Goal: Entertainment & Leisure: Consume media (video, audio)

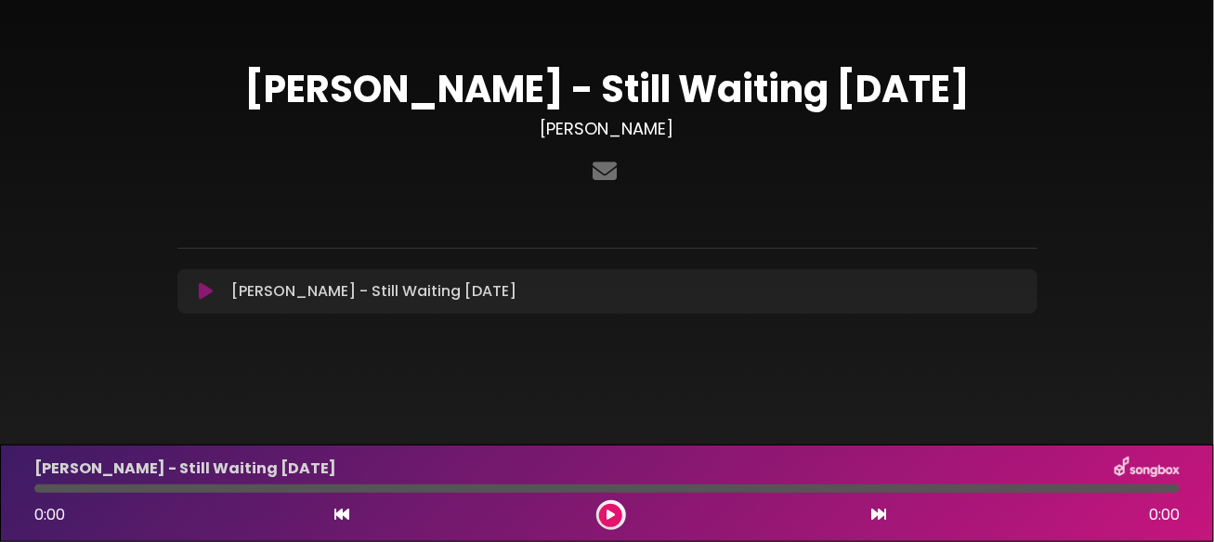
click at [612, 517] on icon at bounding box center [610, 515] width 8 height 11
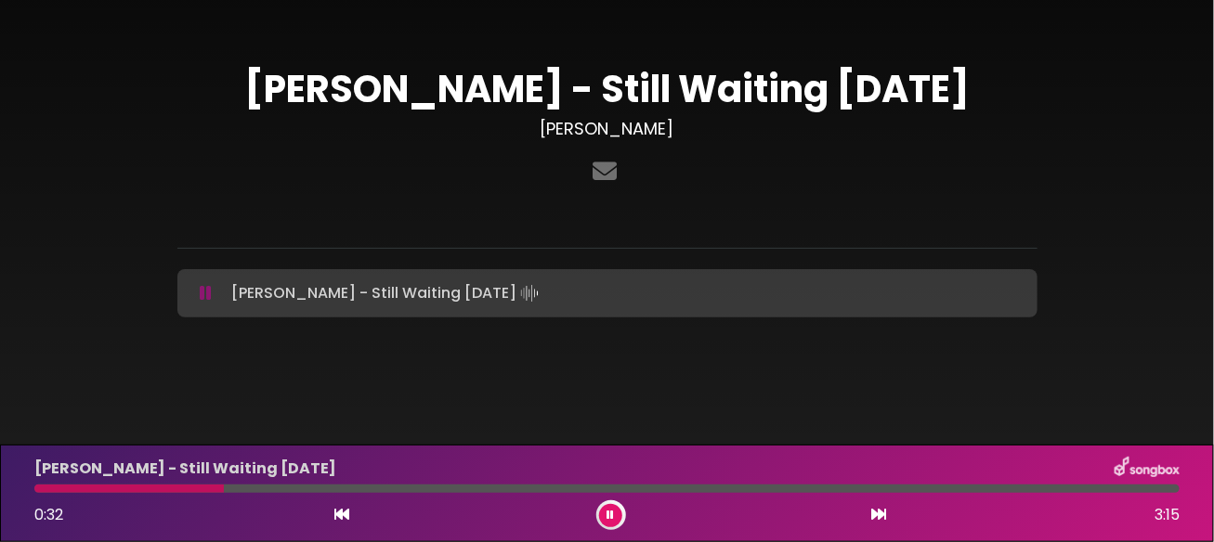
click at [605, 524] on button at bounding box center [610, 515] width 23 height 23
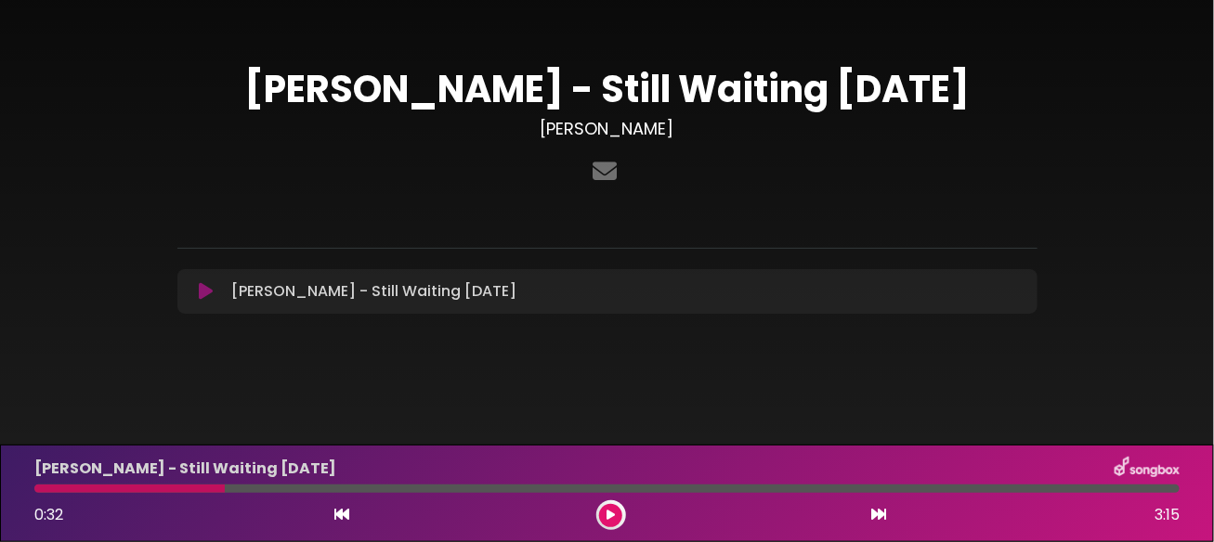
drag, startPoint x: 9, startPoint y: 41, endPoint x: 169, endPoint y: 91, distance: 167.4
drag, startPoint x: 222, startPoint y: 490, endPoint x: 68, endPoint y: 493, distance: 154.2
click at [68, 493] on div "[PERSON_NAME] - Still Waiting [DATE] 0:32 3:15" at bounding box center [606, 493] width 1167 height 73
drag, startPoint x: 43, startPoint y: 488, endPoint x: 31, endPoint y: 486, distance: 12.2
click at [43, 488] on div at bounding box center [129, 489] width 190 height 8
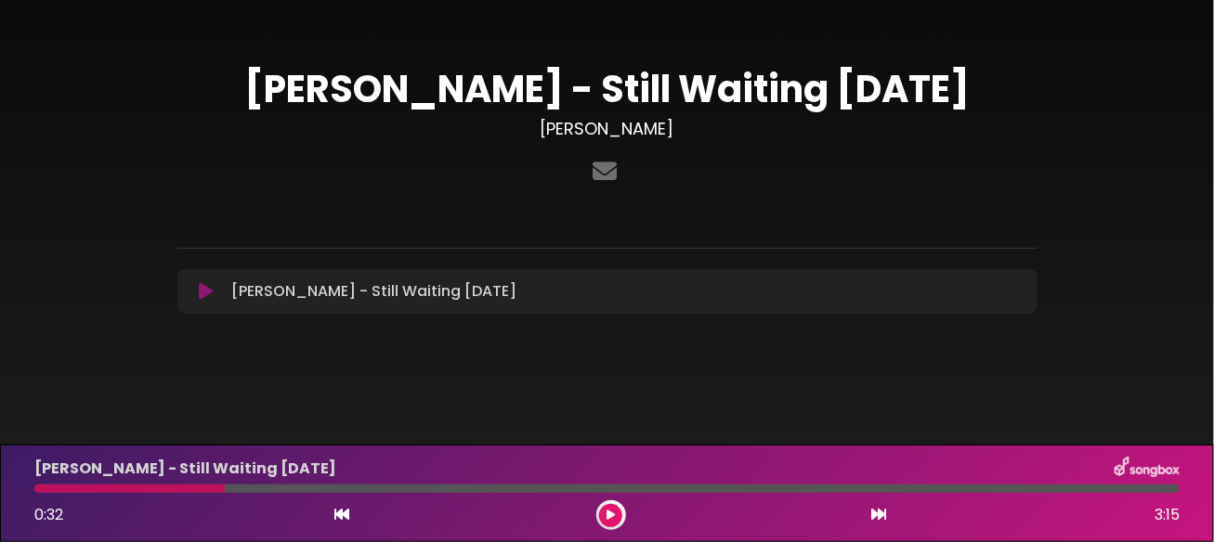
click at [31, 486] on div at bounding box center [606, 489] width 1167 height 8
click at [351, 520] on div "0:32 3:15" at bounding box center [606, 516] width 1167 height 30
click at [345, 514] on icon at bounding box center [341, 514] width 15 height 15
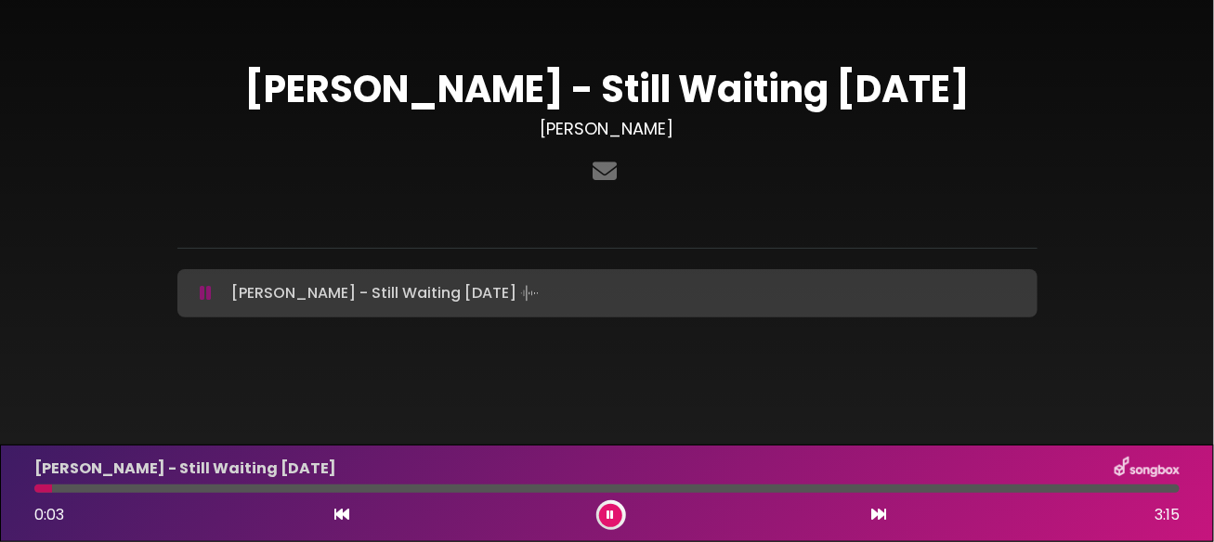
click at [612, 512] on icon at bounding box center [610, 515] width 7 height 11
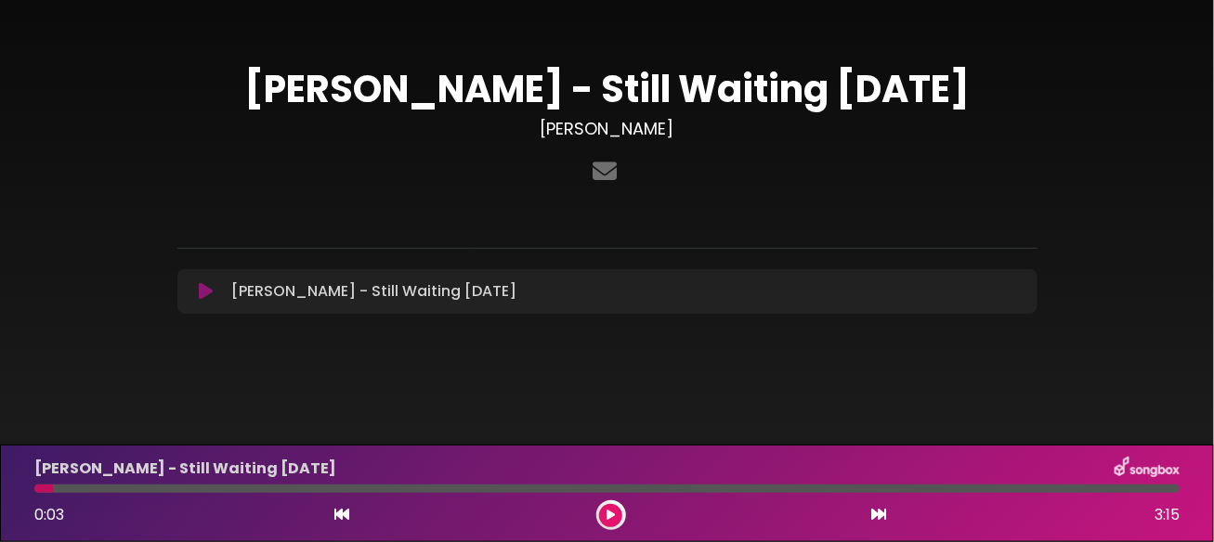
click at [205, 291] on icon at bounding box center [206, 291] width 14 height 19
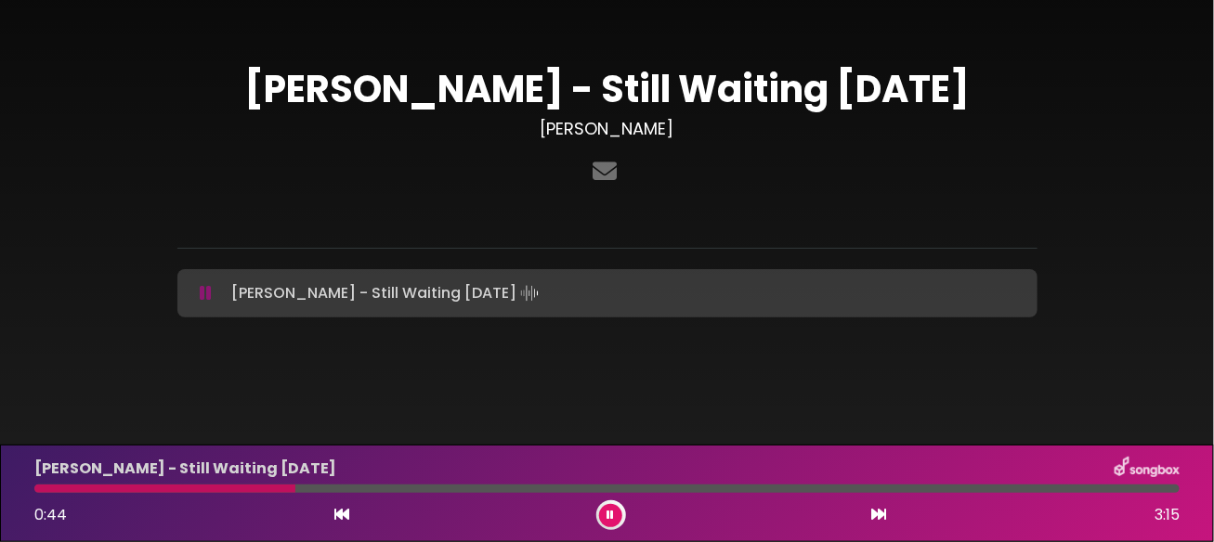
click at [617, 521] on button at bounding box center [610, 515] width 23 height 23
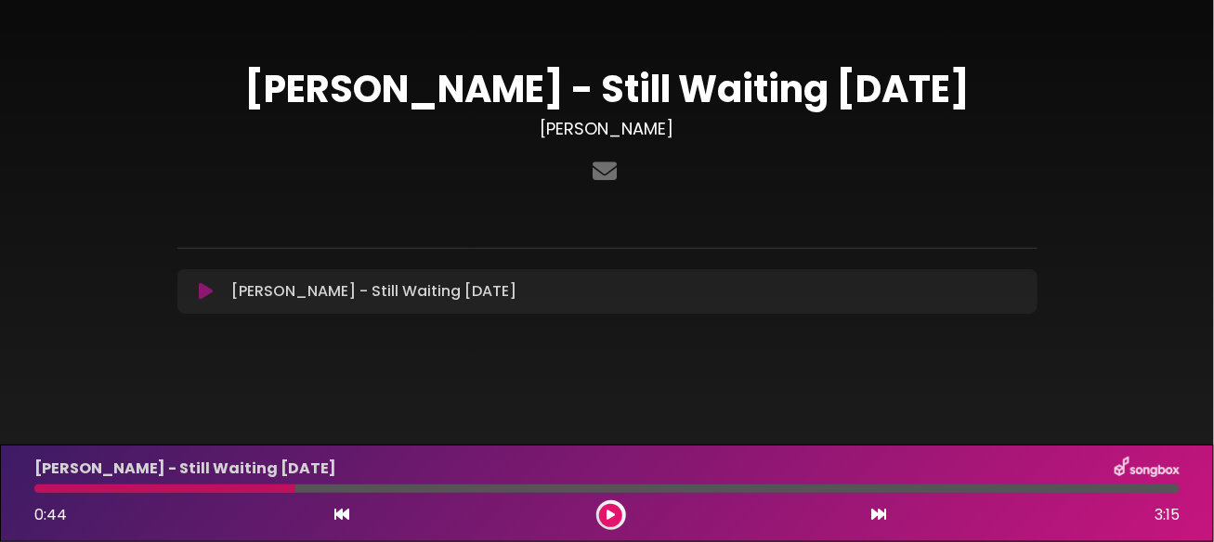
drag, startPoint x: 292, startPoint y: 485, endPoint x: 3, endPoint y: 482, distance: 288.8
click at [0, 483] on div "[PERSON_NAME] - Still Waiting [DATE] 0:44 3:15" at bounding box center [607, 494] width 1214 height 98
click at [45, 488] on div at bounding box center [164, 489] width 261 height 8
click at [38, 488] on div at bounding box center [164, 489] width 261 height 8
click at [342, 519] on icon at bounding box center [341, 514] width 15 height 15
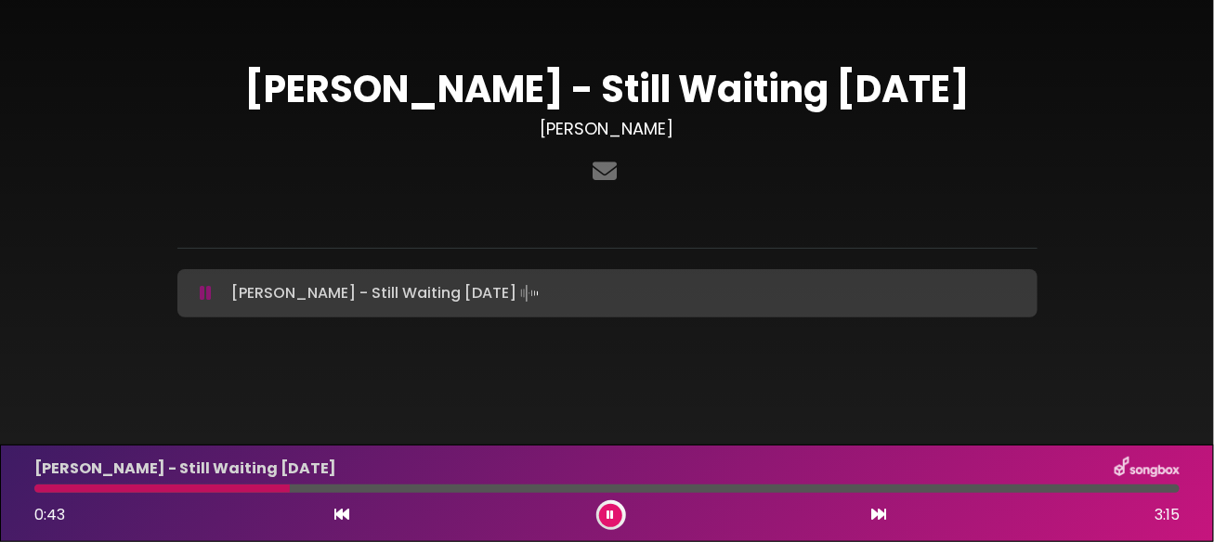
click at [605, 514] on button at bounding box center [610, 515] width 23 height 23
